Goal: Transaction & Acquisition: Purchase product/service

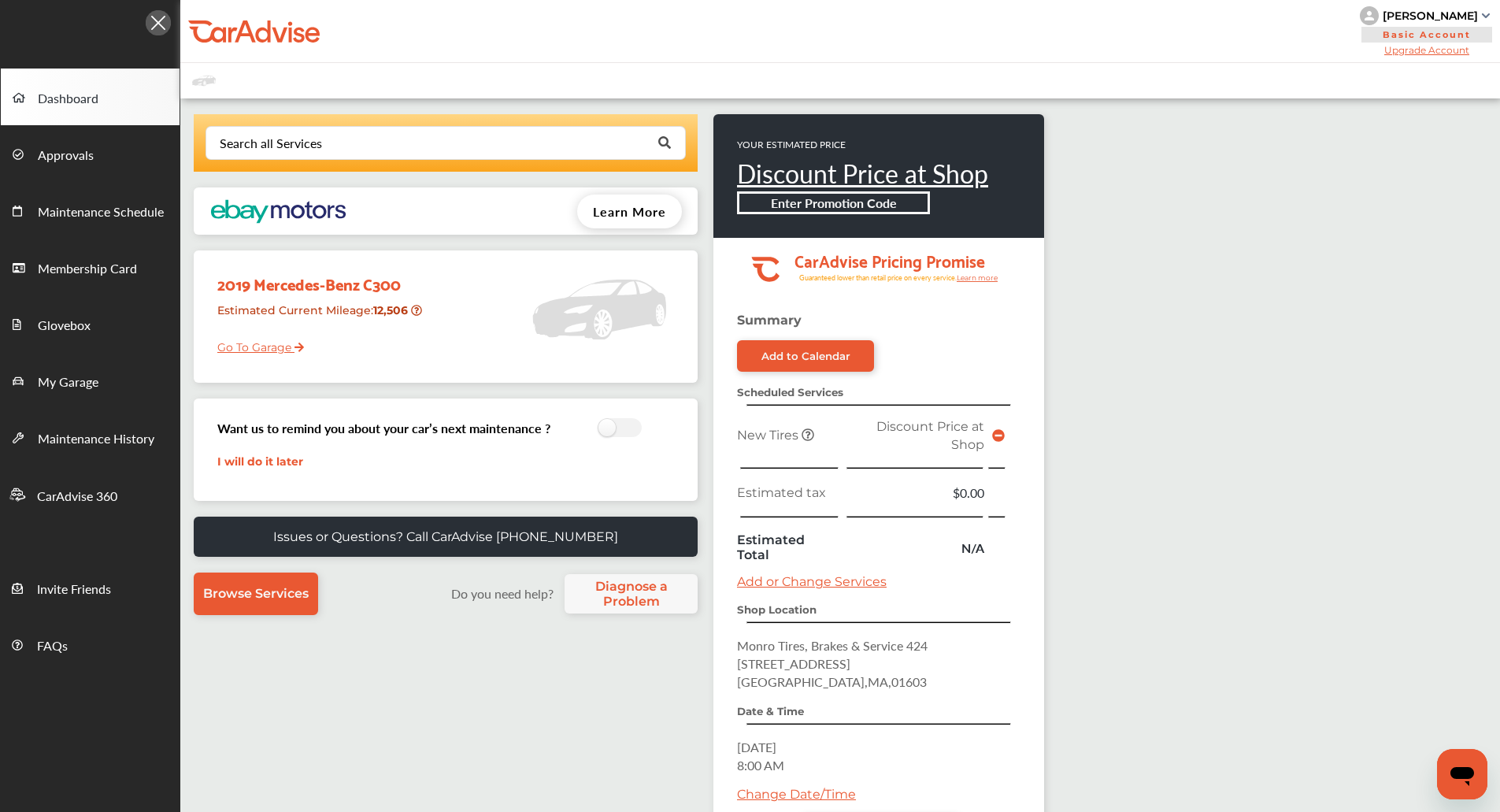
scroll to position [101, 0]
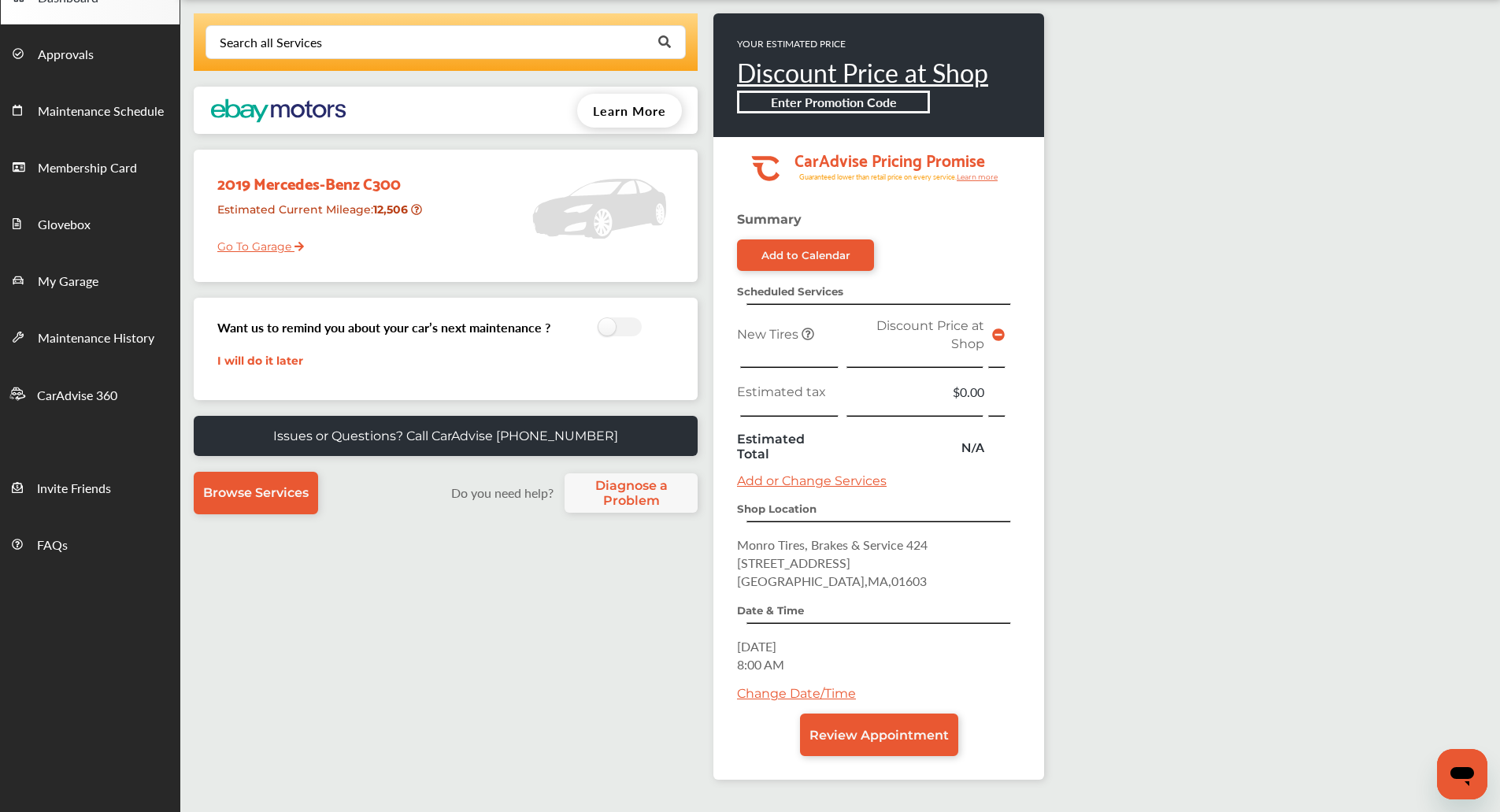
click at [839, 483] on link "Add or Change Services" at bounding box center [811, 480] width 149 height 15
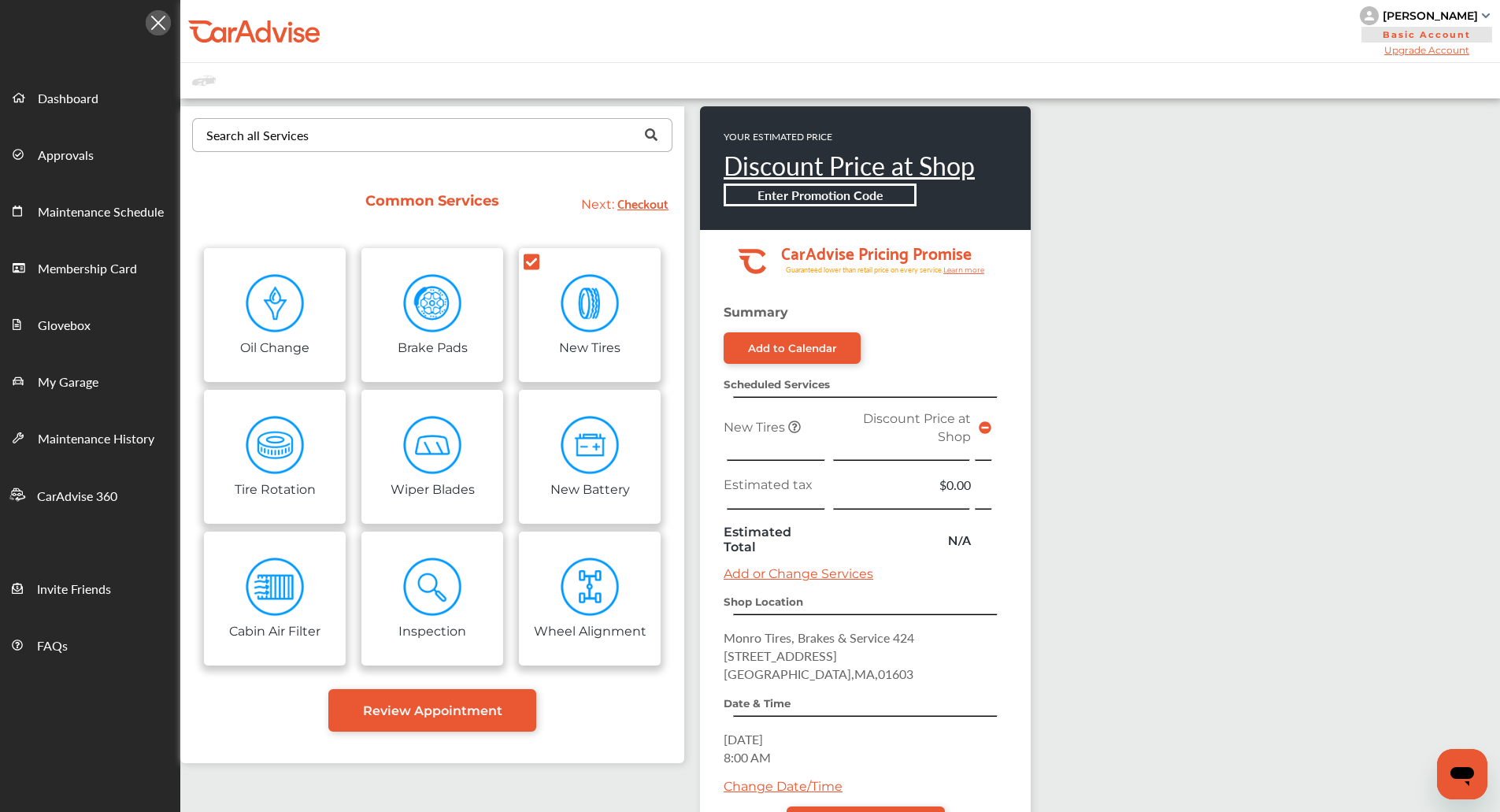
click at [286, 132] on div "Search all Services" at bounding box center [257, 135] width 102 height 13
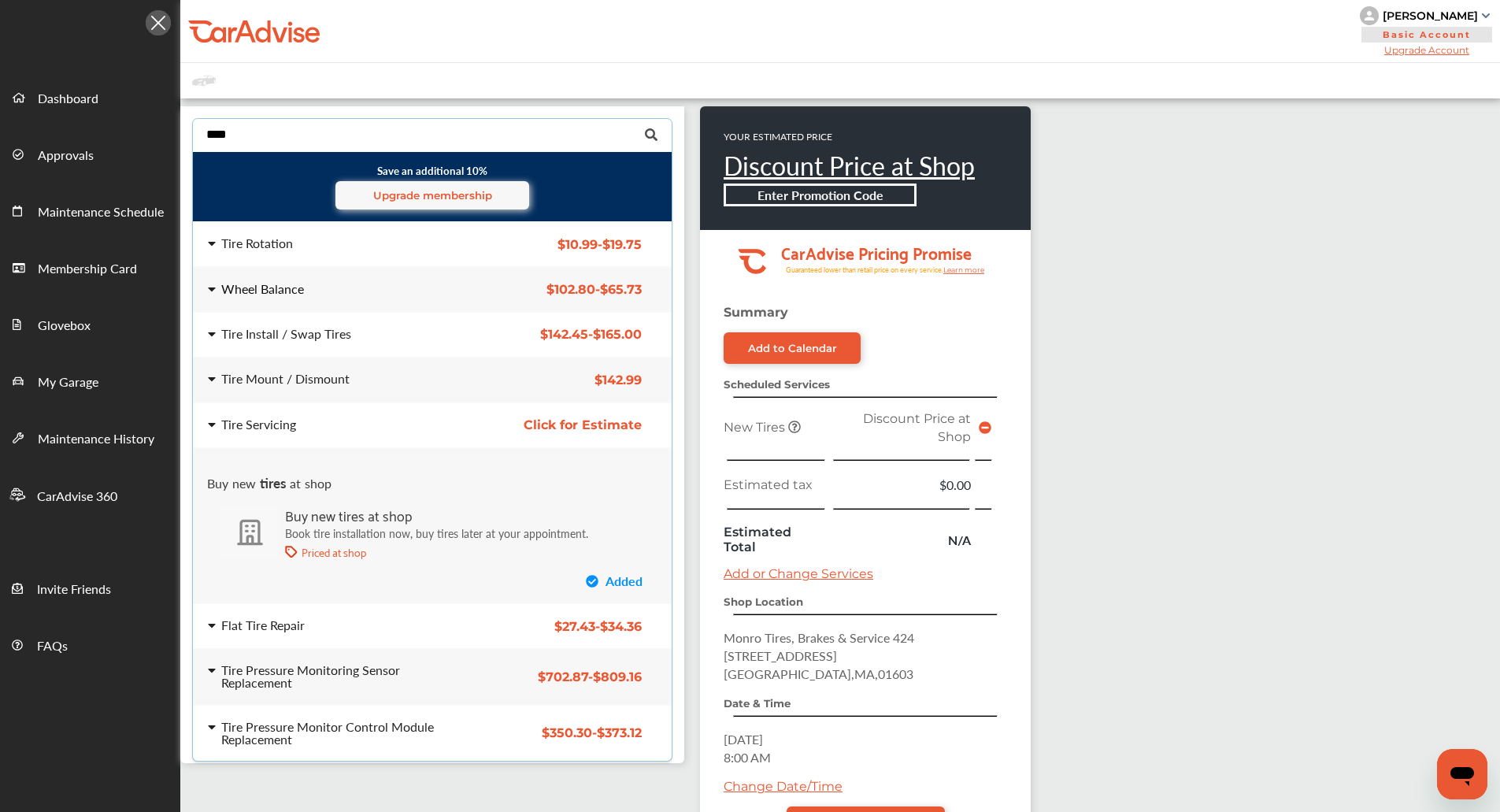
type input "****"
click at [274, 283] on div "Wheel Balance" at bounding box center [263, 289] width 83 height 13
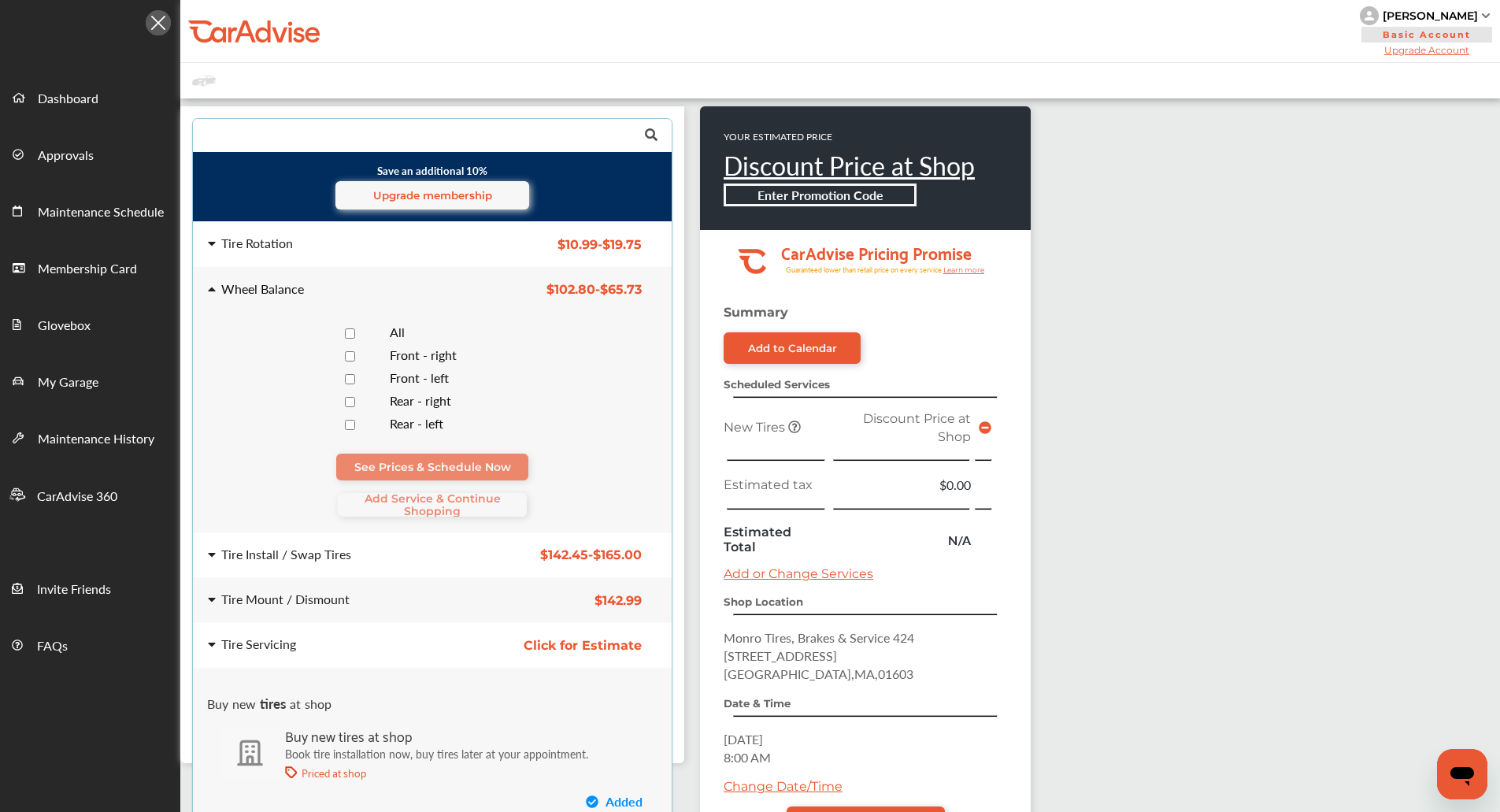
click at [368, 333] on div at bounding box center [349, 333] width 55 height 15
click at [440, 508] on span "Add Service & Continue Shopping" at bounding box center [432, 505] width 189 height 25
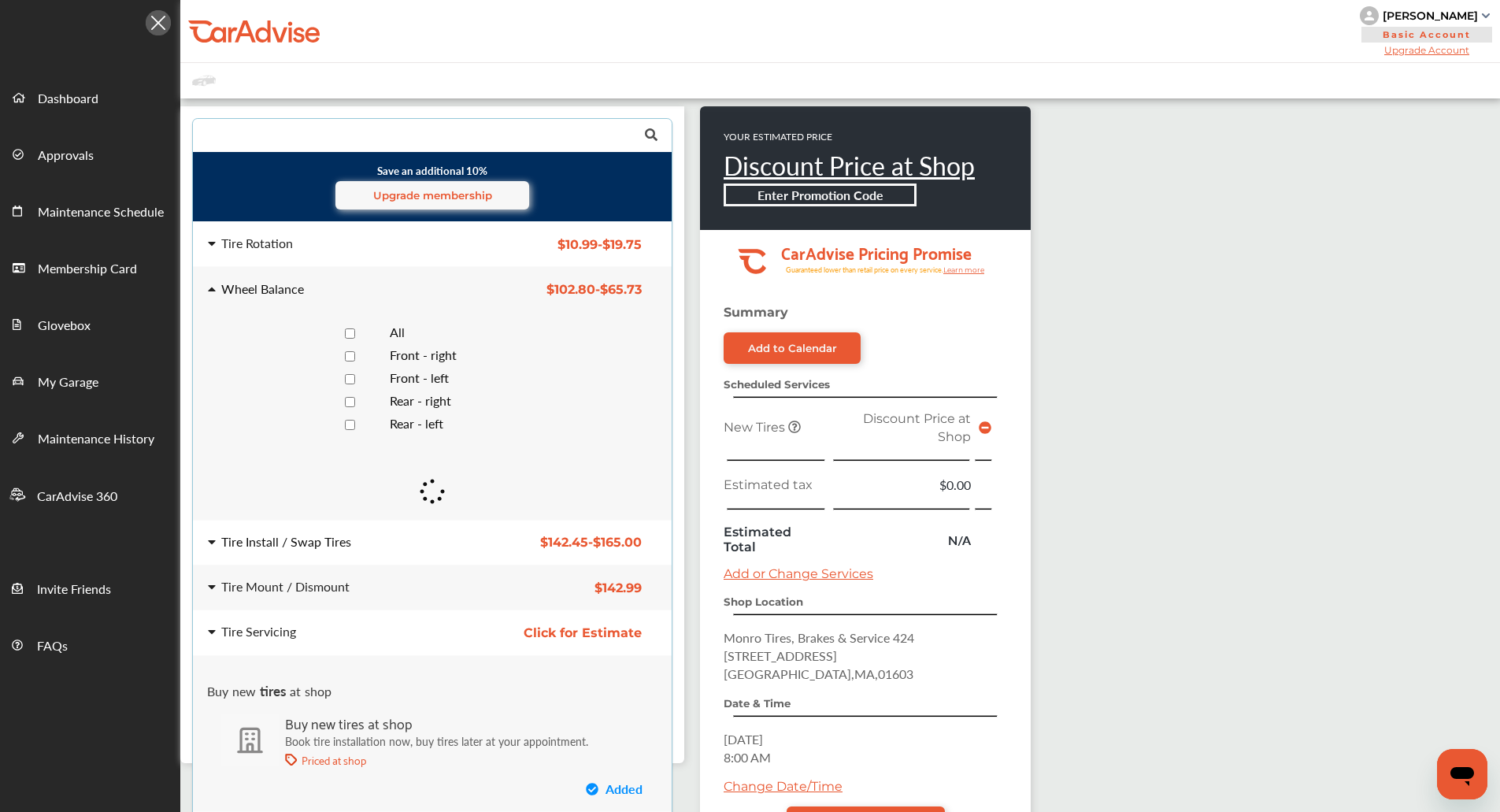
click at [393, 532] on div "Tire Install / Swap Tires $142.45 - $165.00 Tire Install / Swap Tires $142.45 -…" at bounding box center [432, 542] width 504 height 44
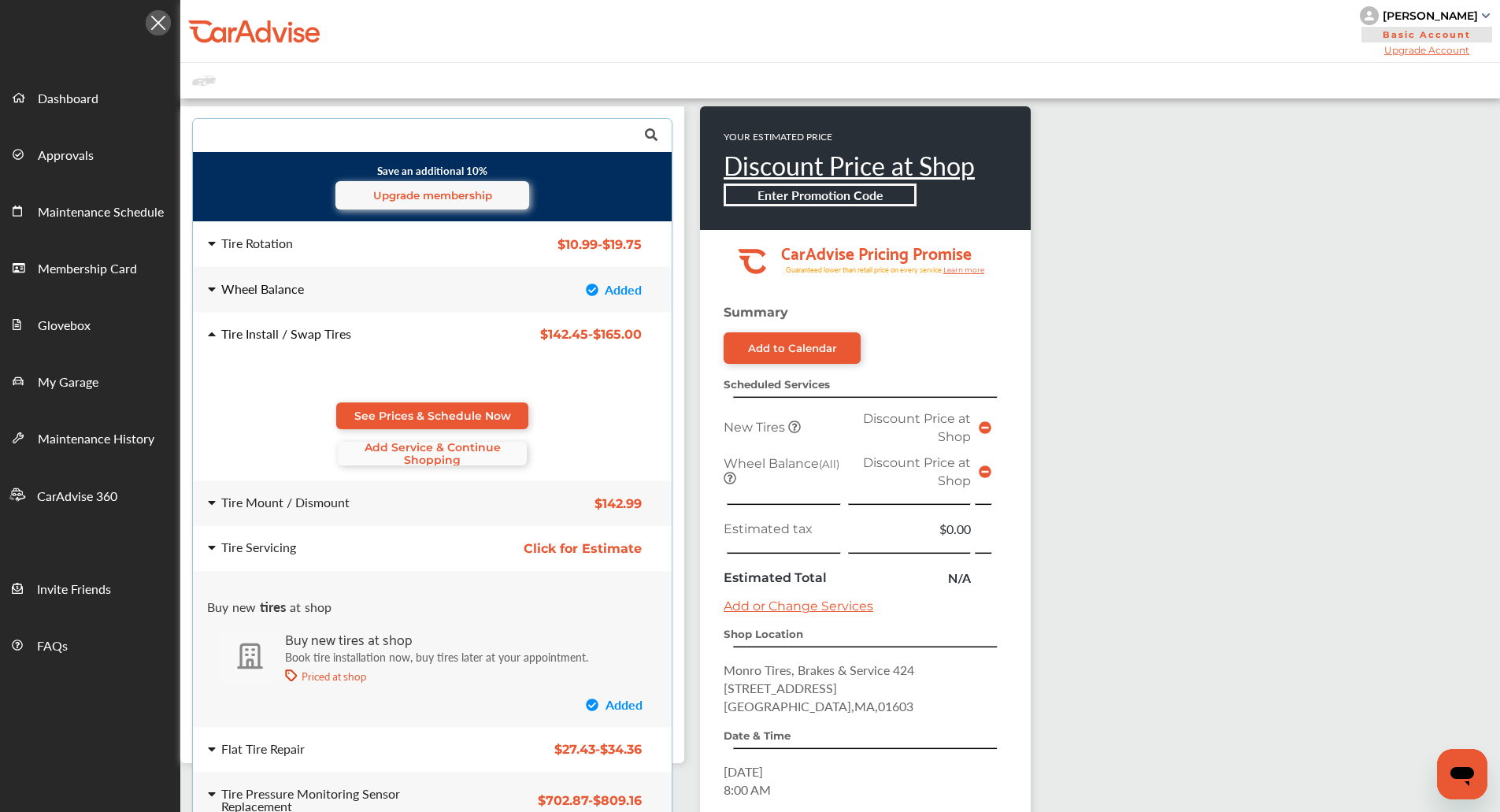
click at [414, 458] on span "Add Service & Continue Shopping" at bounding box center [432, 454] width 189 height 25
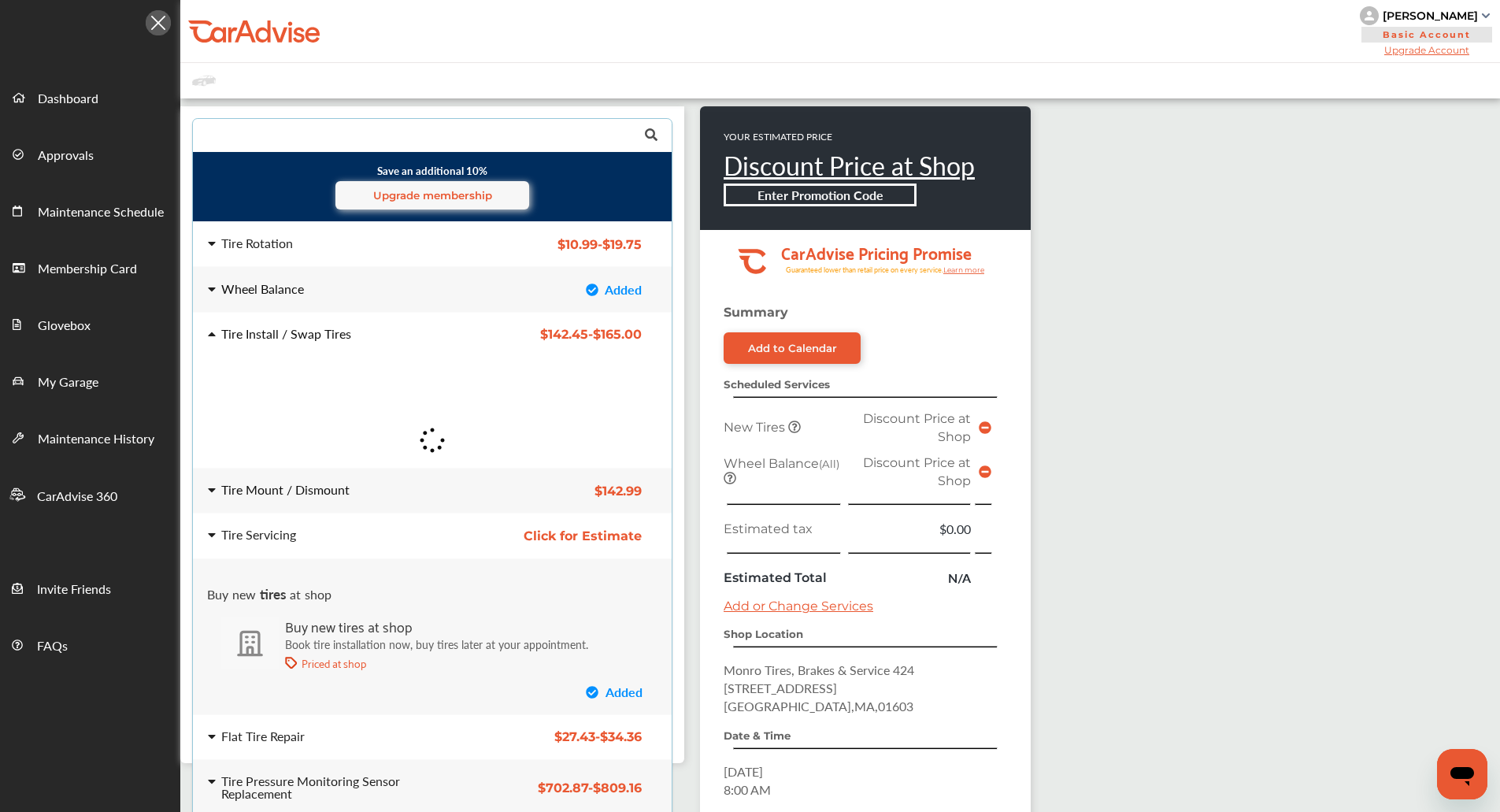
click at [400, 491] on div "Tire Mount / Dismount" at bounding box center [334, 489] width 252 height 13
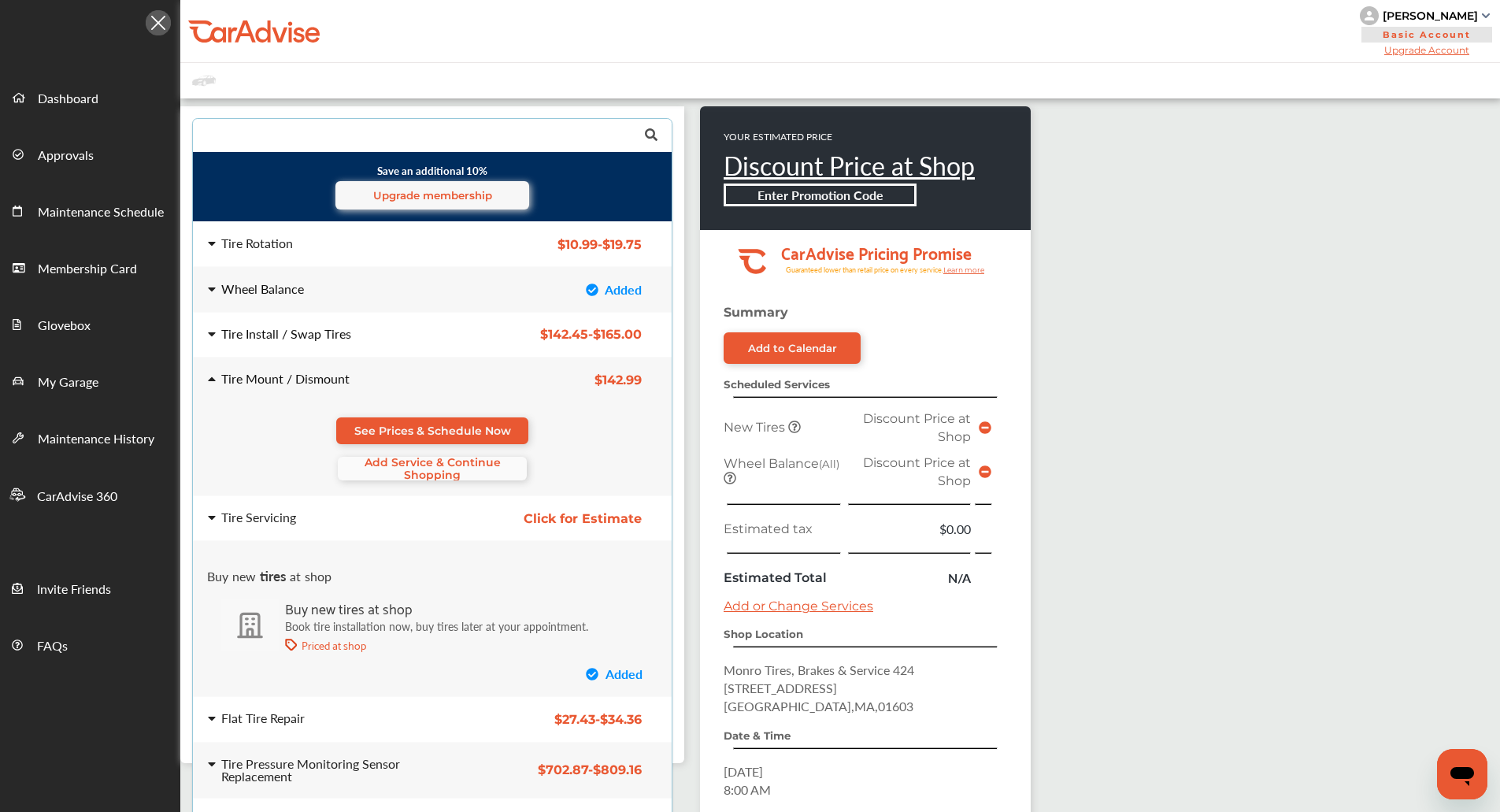
click at [407, 465] on span "Add Service & Continue Shopping" at bounding box center [432, 468] width 189 height 25
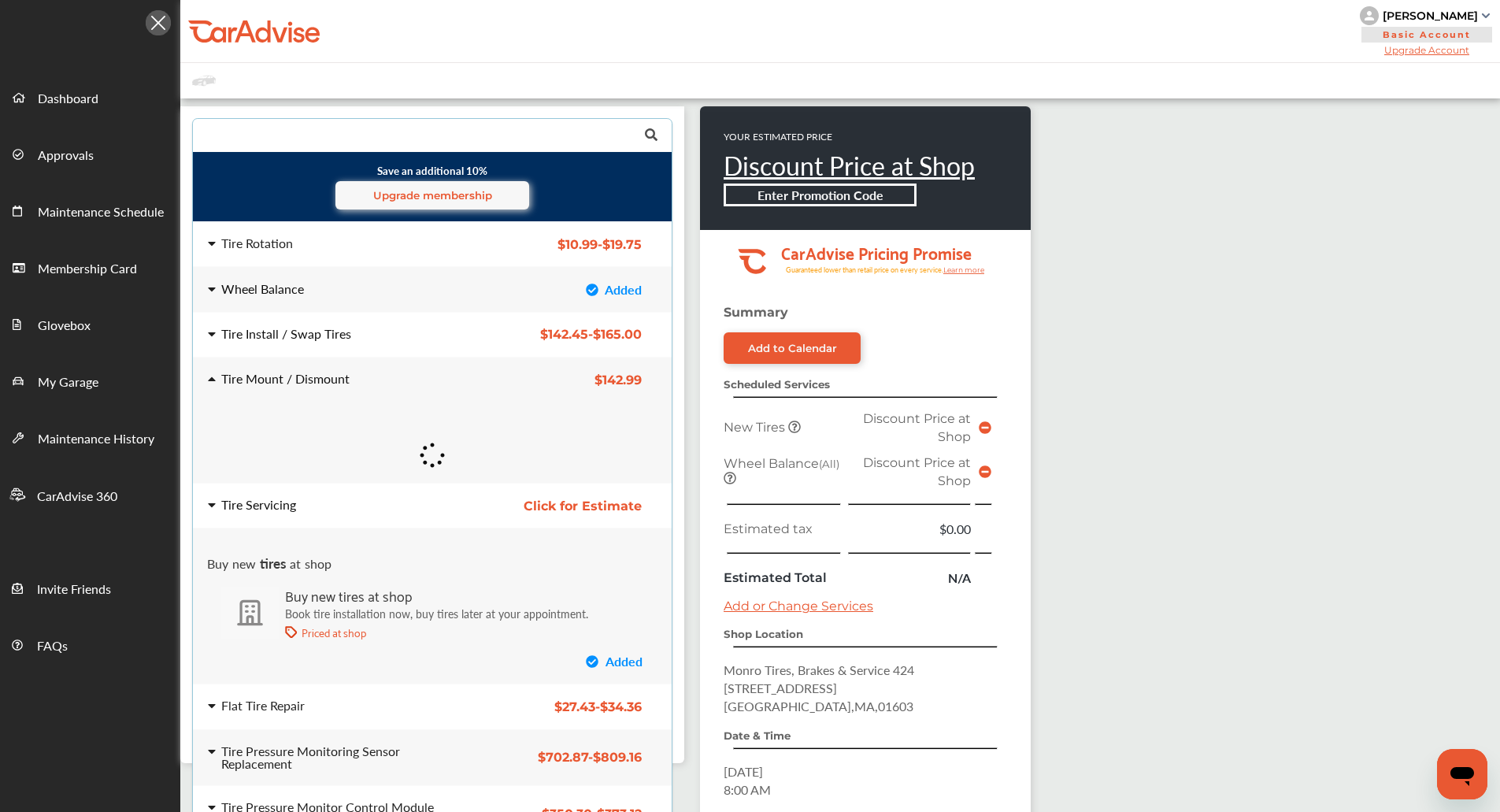
click at [356, 497] on div "Tire Servicing Click for Estimate Tire Servicing Click for Estimate" at bounding box center [432, 505] width 504 height 44
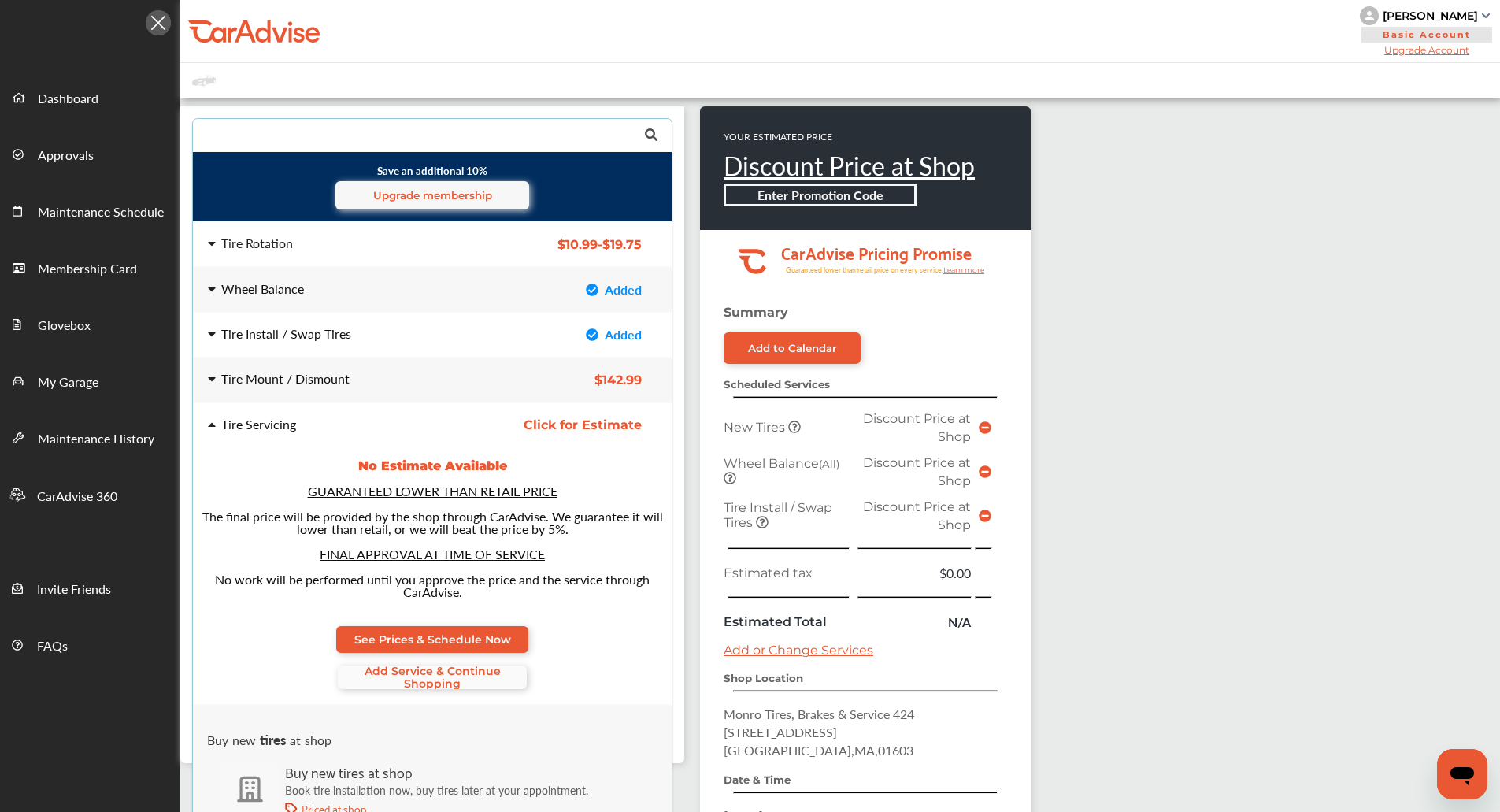
click at [432, 675] on span "Add Service & Continue Shopping" at bounding box center [432, 677] width 189 height 25
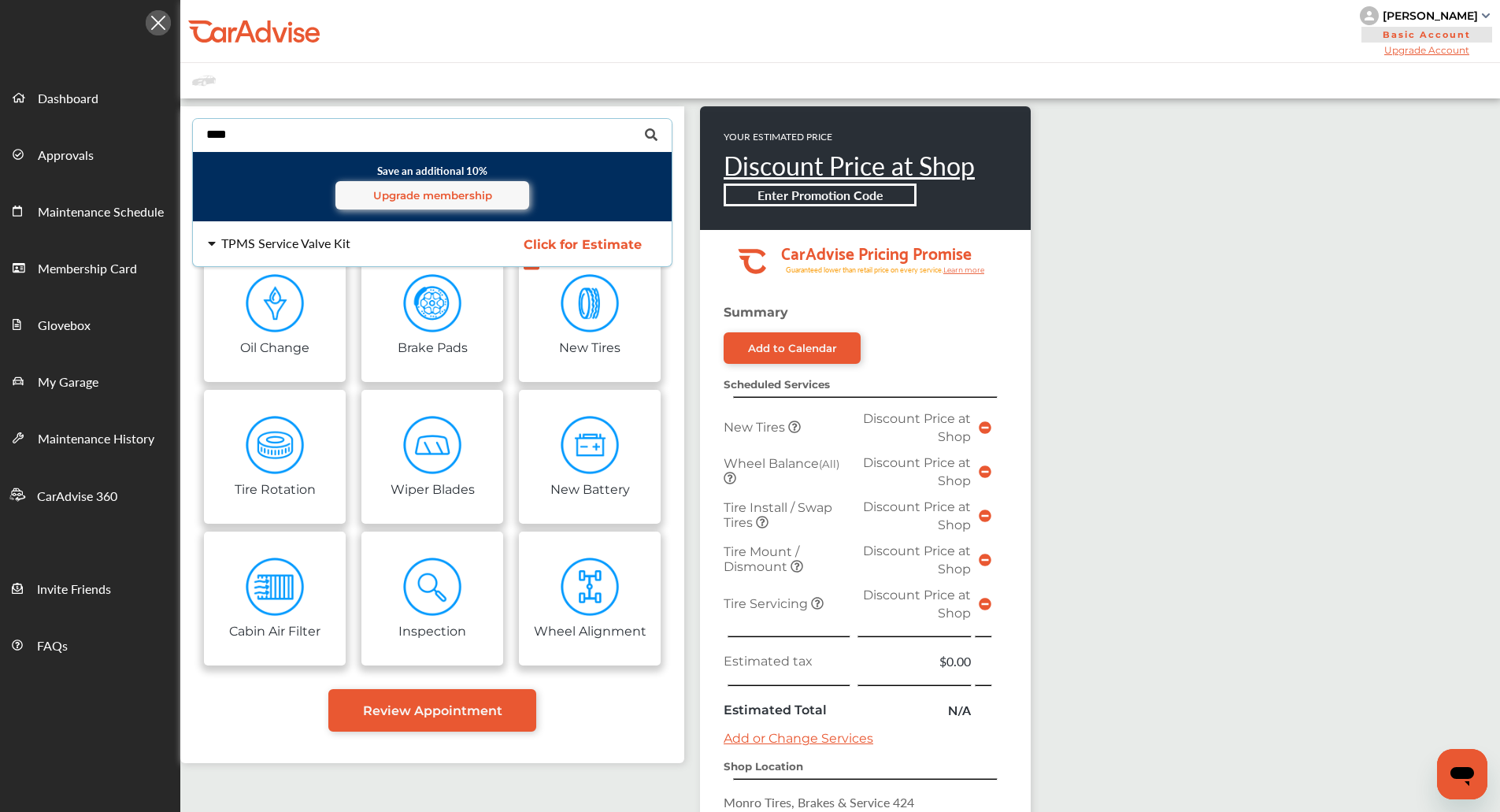
type input "****"
click at [396, 237] on div "TPMS Service Valve Kit" at bounding box center [334, 243] width 252 height 13
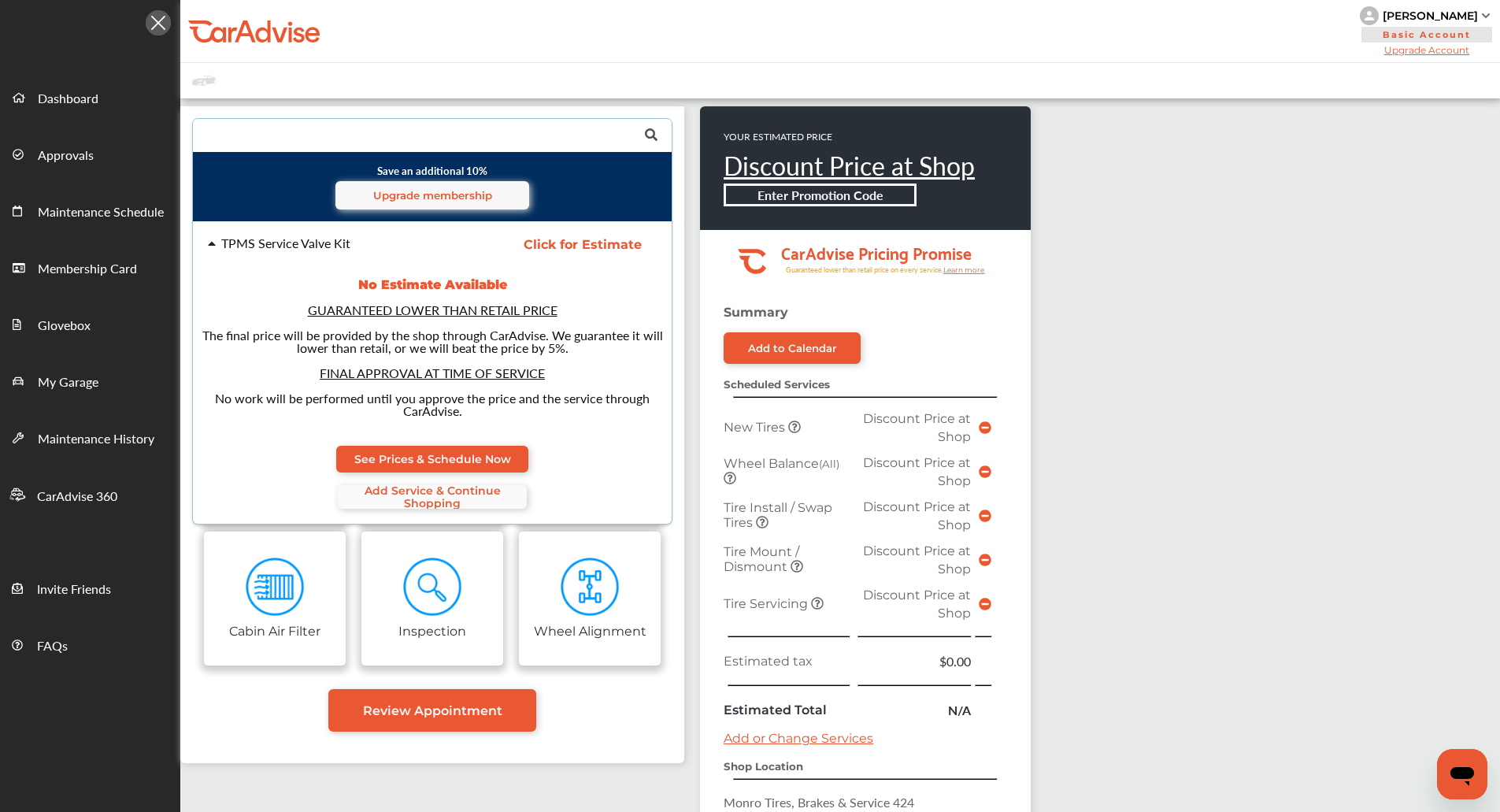
click at [436, 488] on span "Add Service & Continue Shopping" at bounding box center [432, 497] width 189 height 25
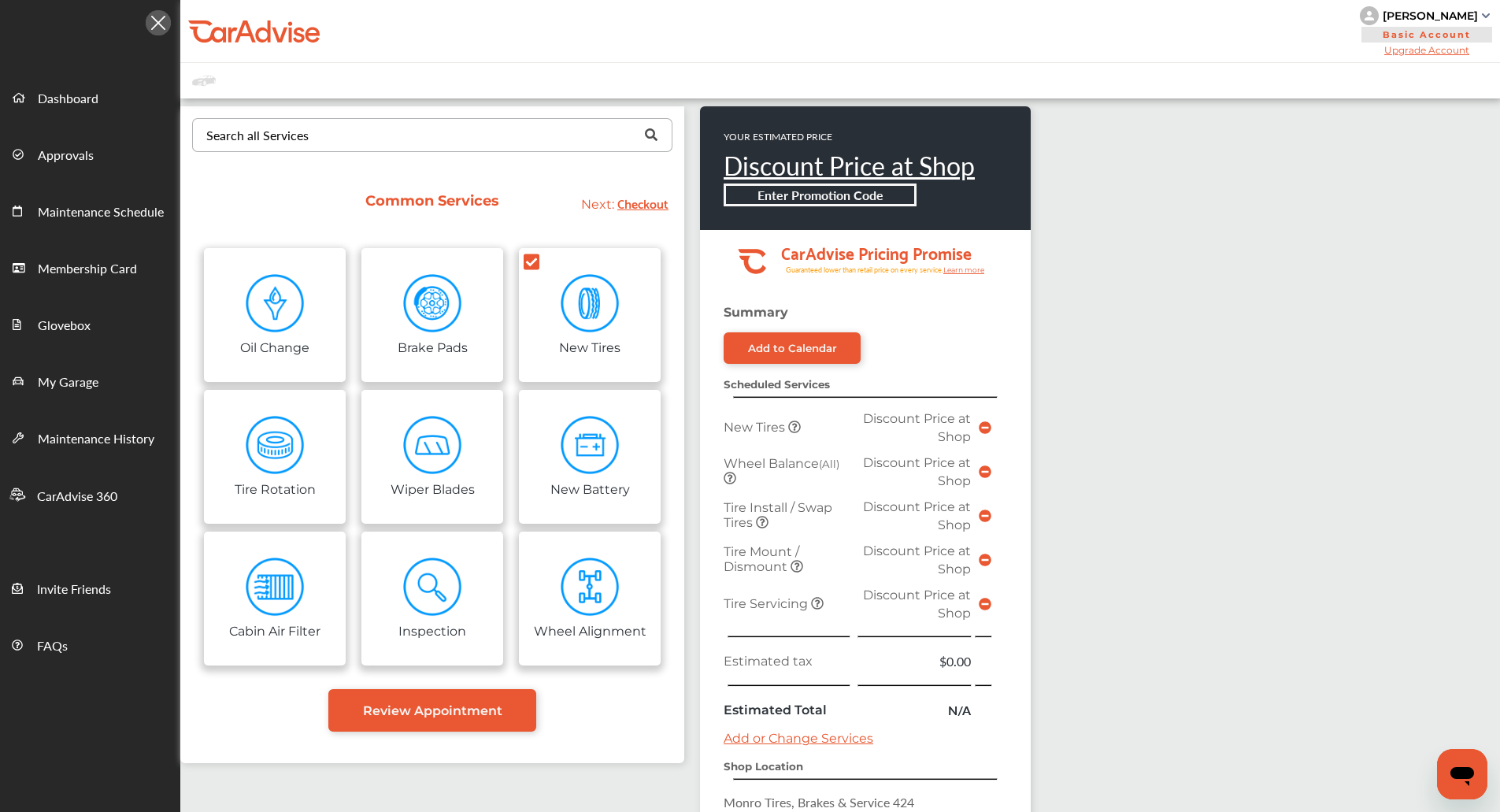
click at [979, 430] on icon at bounding box center [985, 427] width 13 height 13
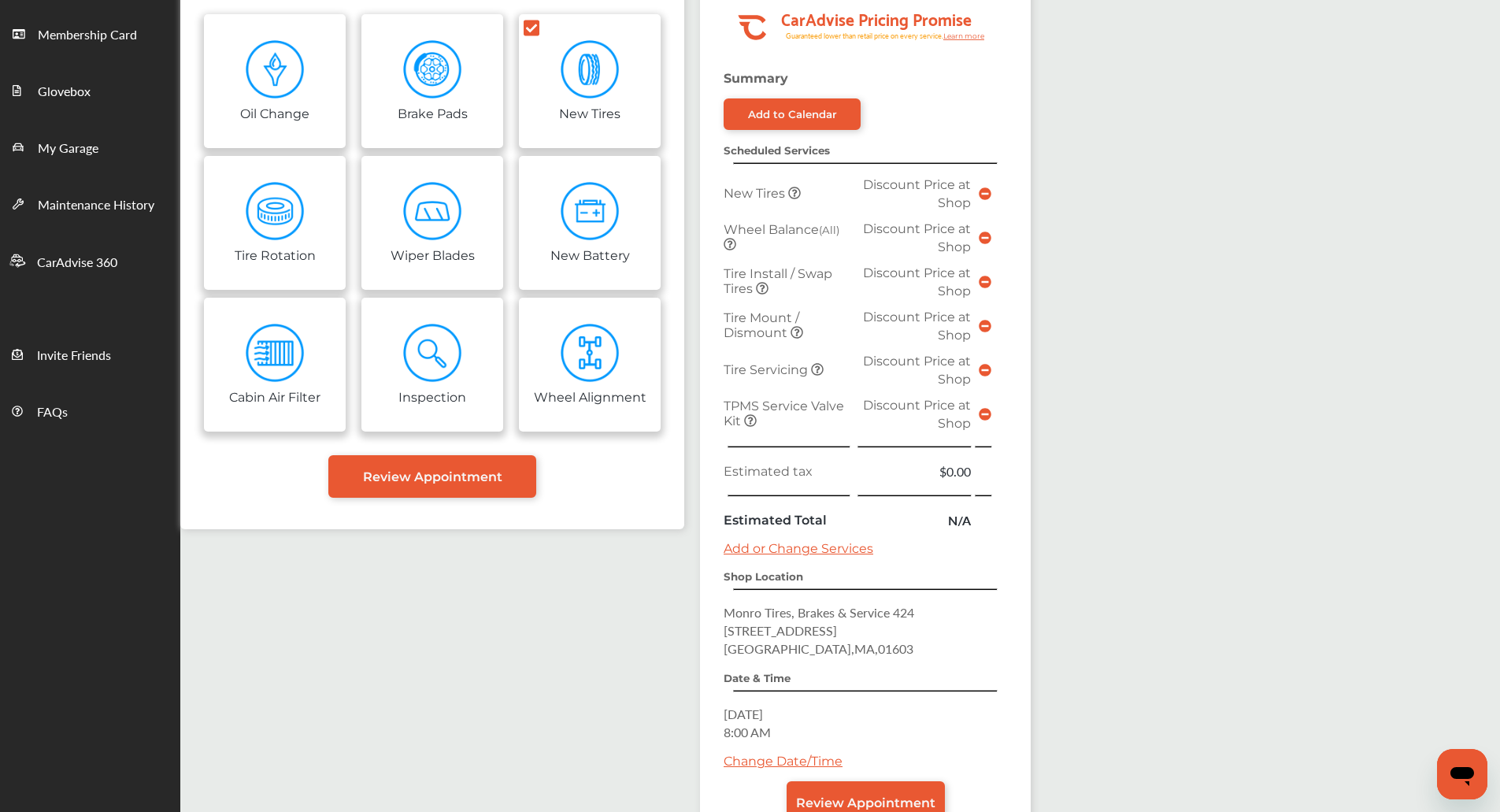
scroll to position [234, 0]
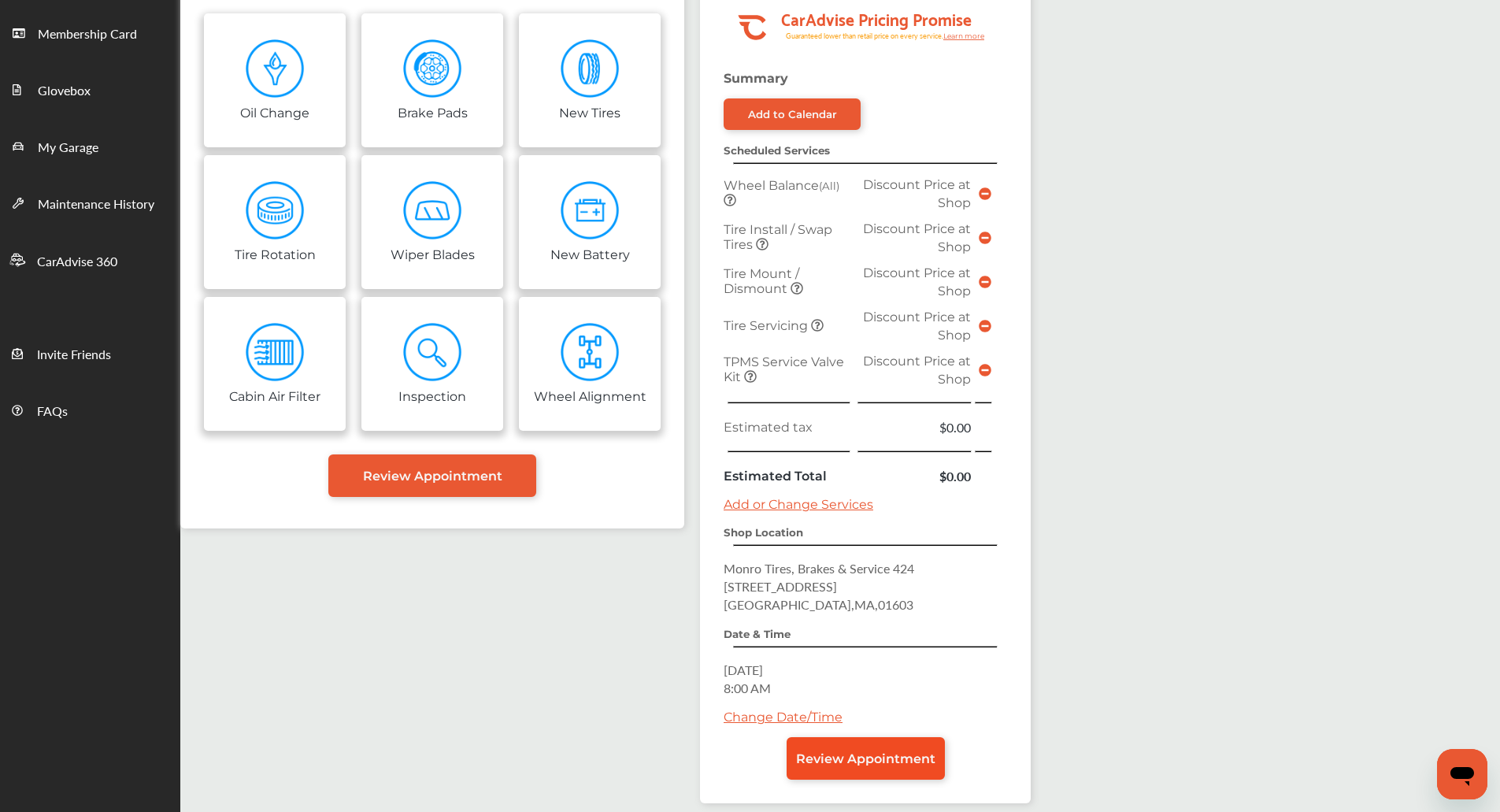
click at [856, 759] on span "Review Appointment" at bounding box center [866, 758] width 140 height 15
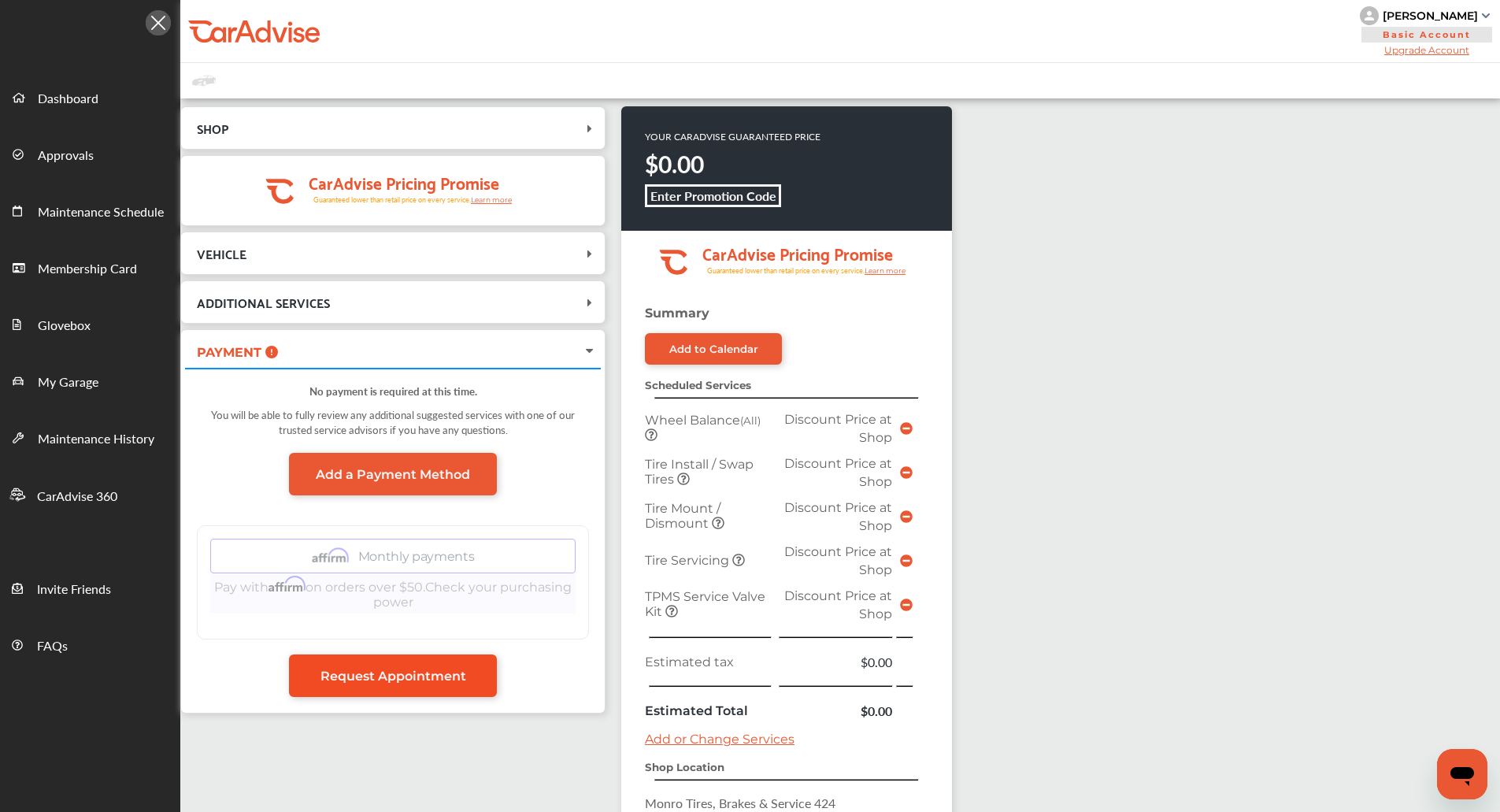
click at [398, 681] on span "Request Appointment" at bounding box center [392, 675] width 145 height 15
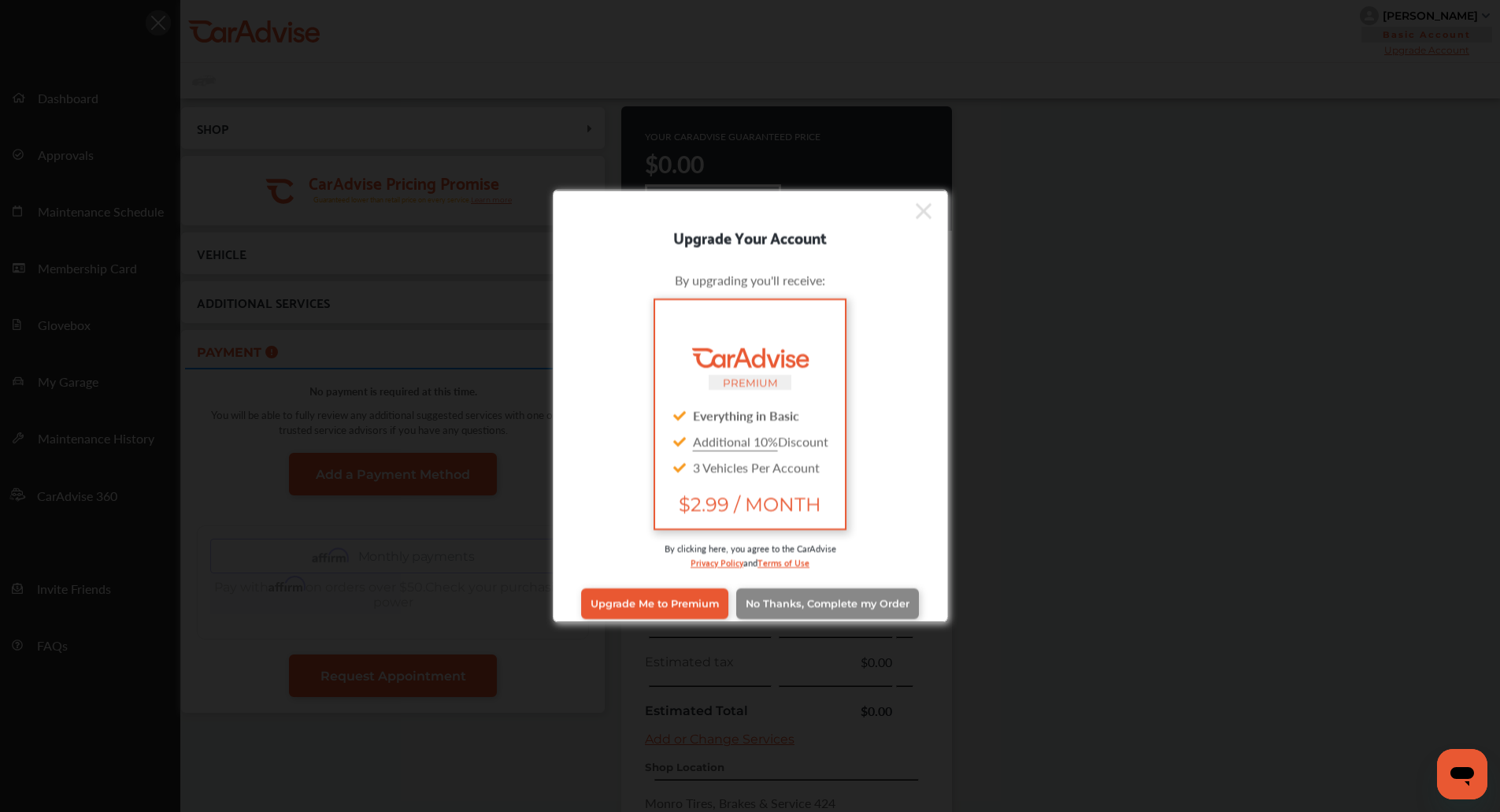
click at [888, 590] on link "No Thanks, Complete my Order" at bounding box center [827, 603] width 182 height 30
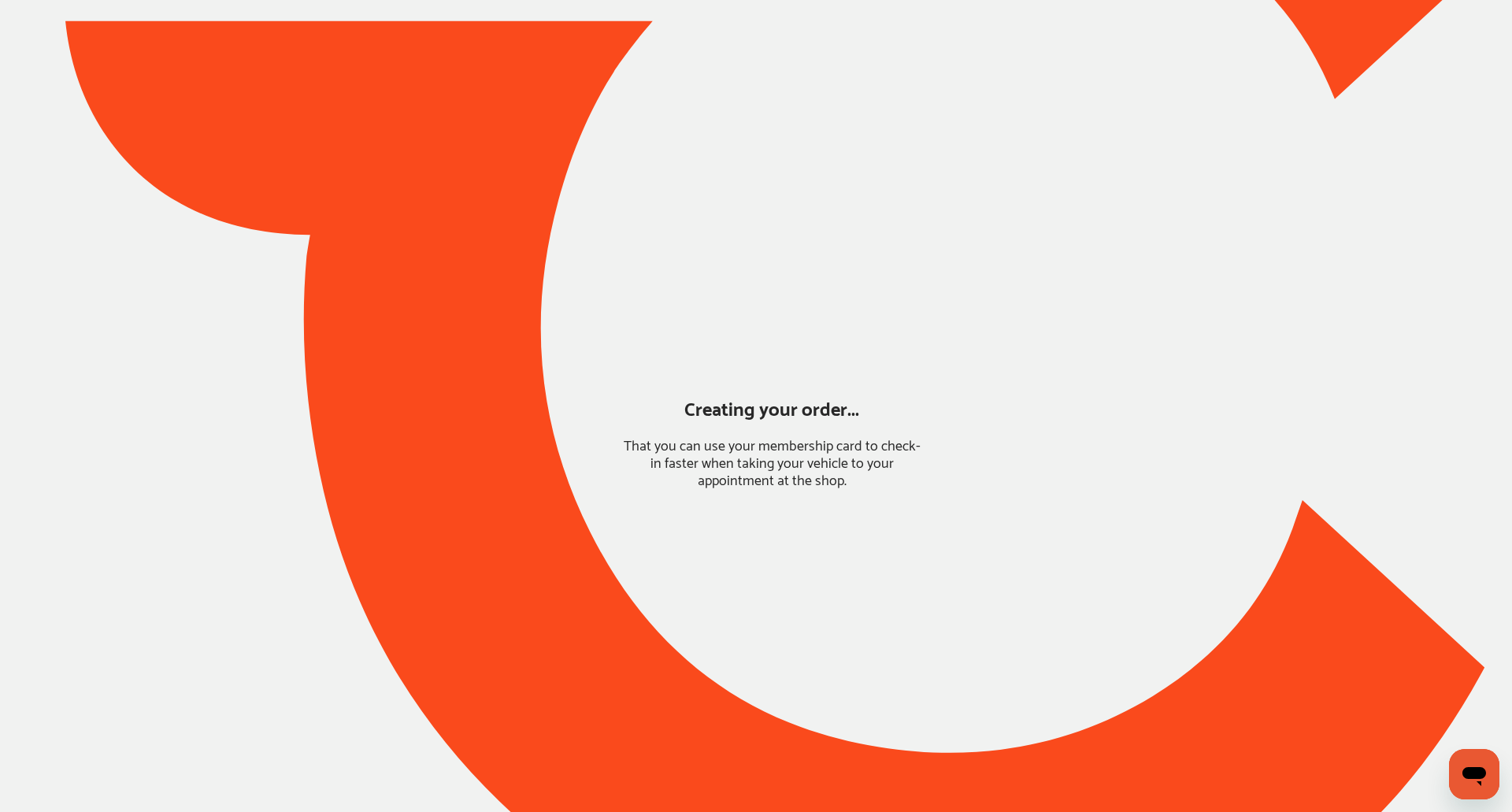
click at [1154, 533] on div at bounding box center [756, 325] width 1512 height 1310
